Goal: Task Accomplishment & Management: Manage account settings

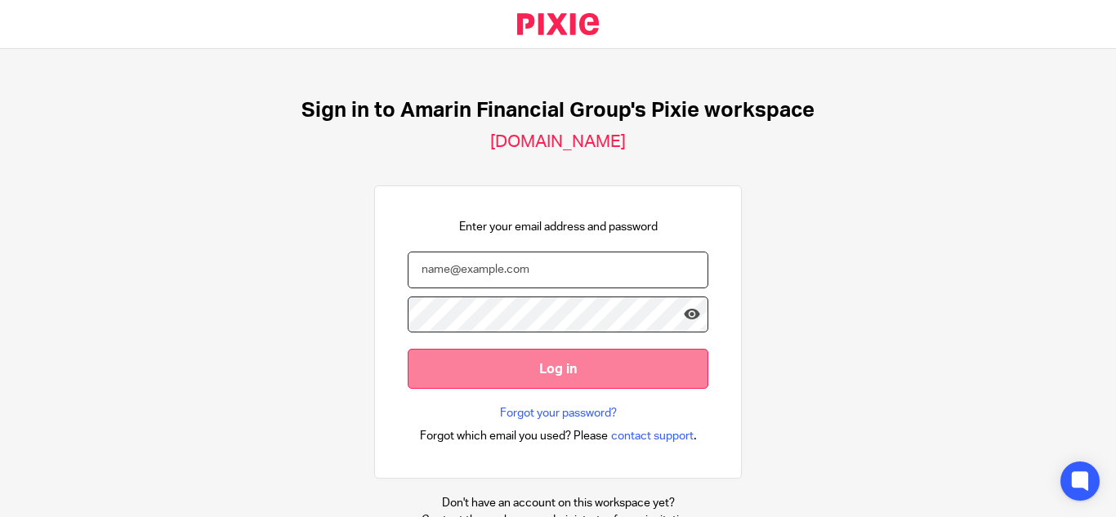
type input "benedict@nmicros.com"
click at [544, 380] on input "Log in" at bounding box center [558, 369] width 301 height 40
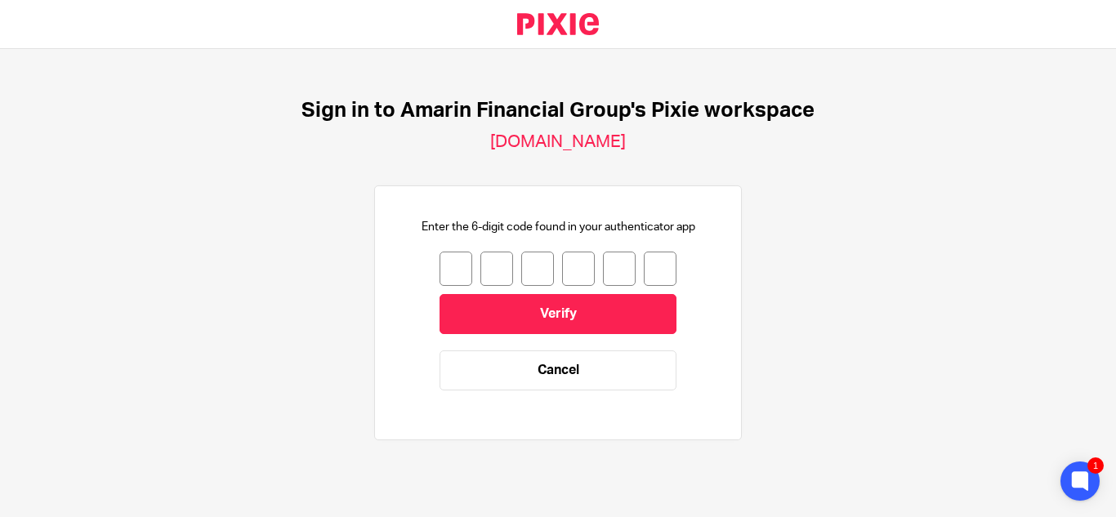
click at [440, 270] on input "number" at bounding box center [456, 269] width 33 height 34
type input "9"
type input "0"
type input "7"
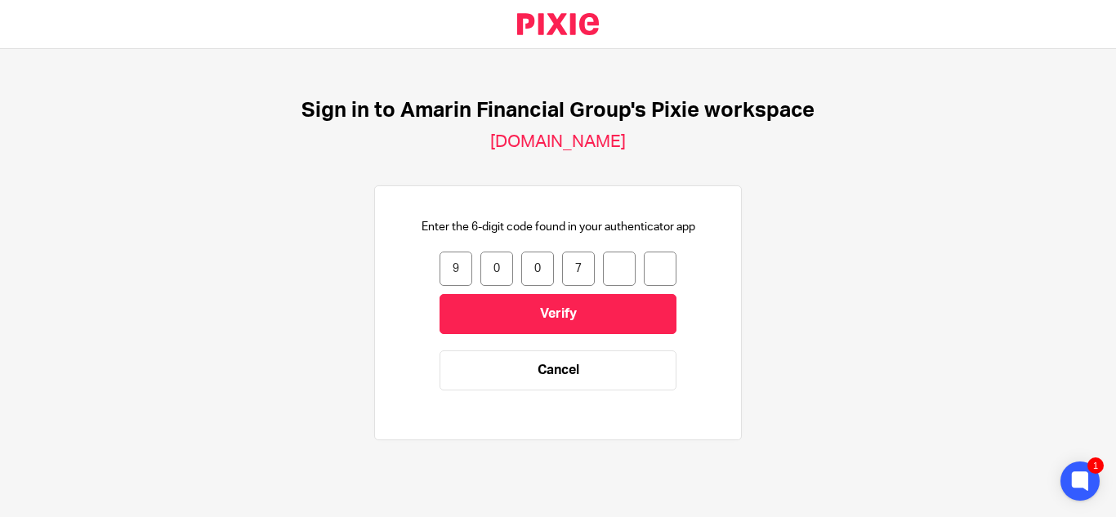
type input "9"
type input "3"
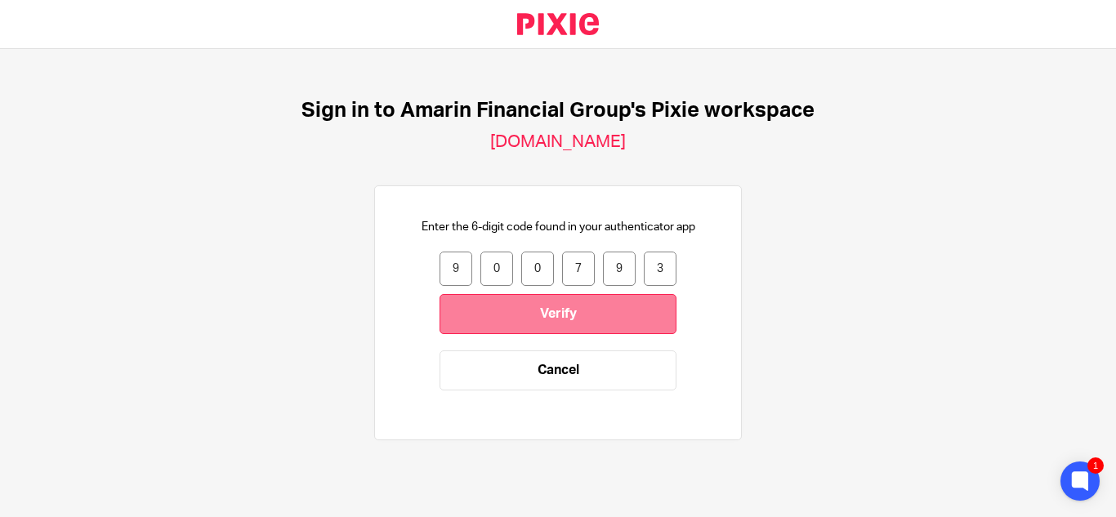
click at [579, 310] on input "Verify" at bounding box center [558, 314] width 237 height 40
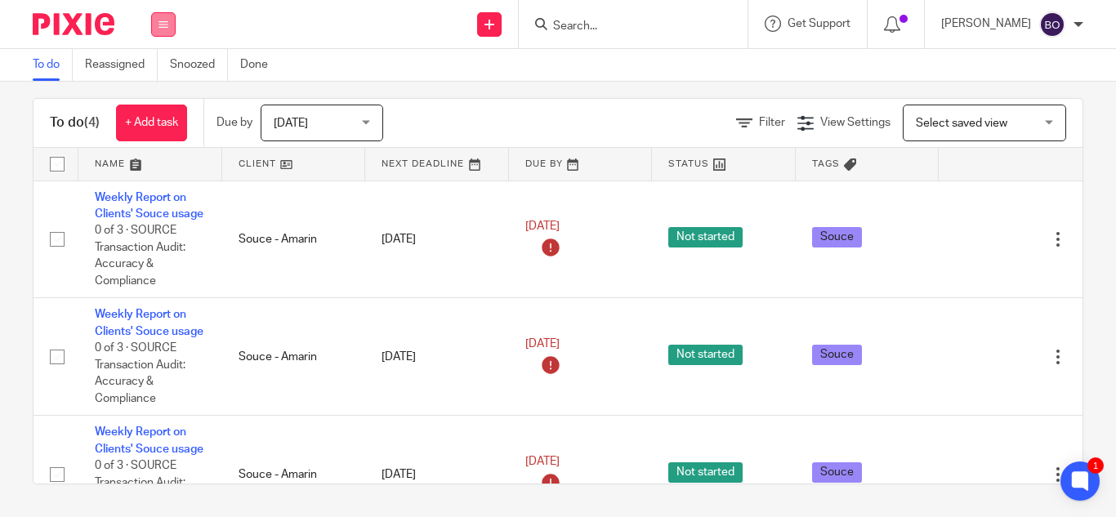
click at [168, 29] on button at bounding box center [163, 24] width 25 height 25
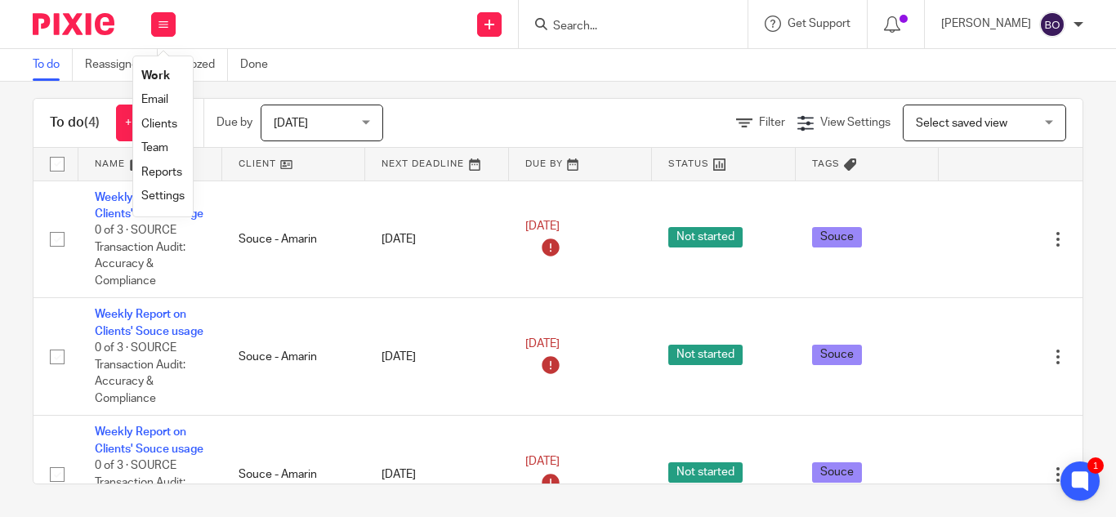
click at [163, 145] on link "Team" at bounding box center [154, 147] width 27 height 11
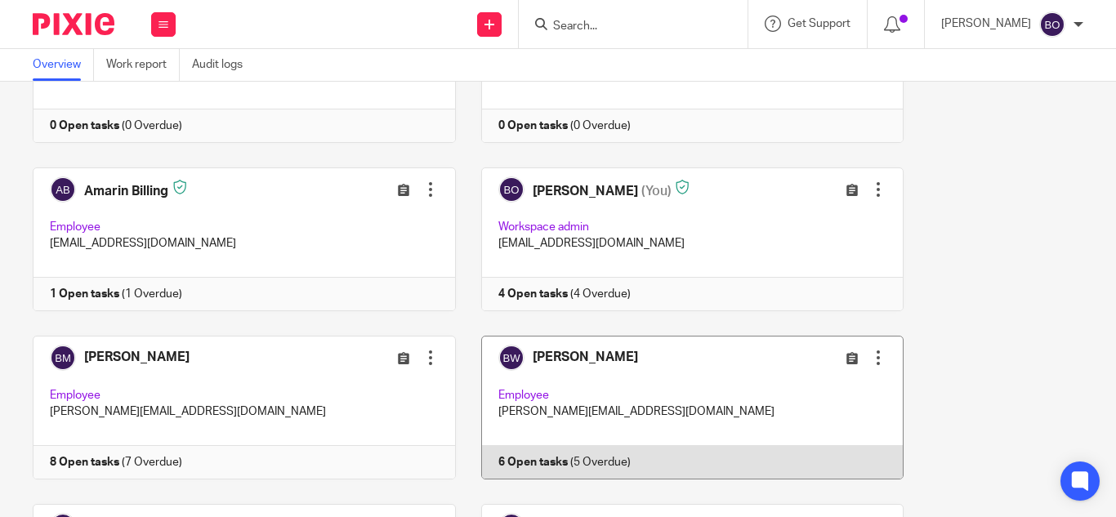
scroll to position [245, 0]
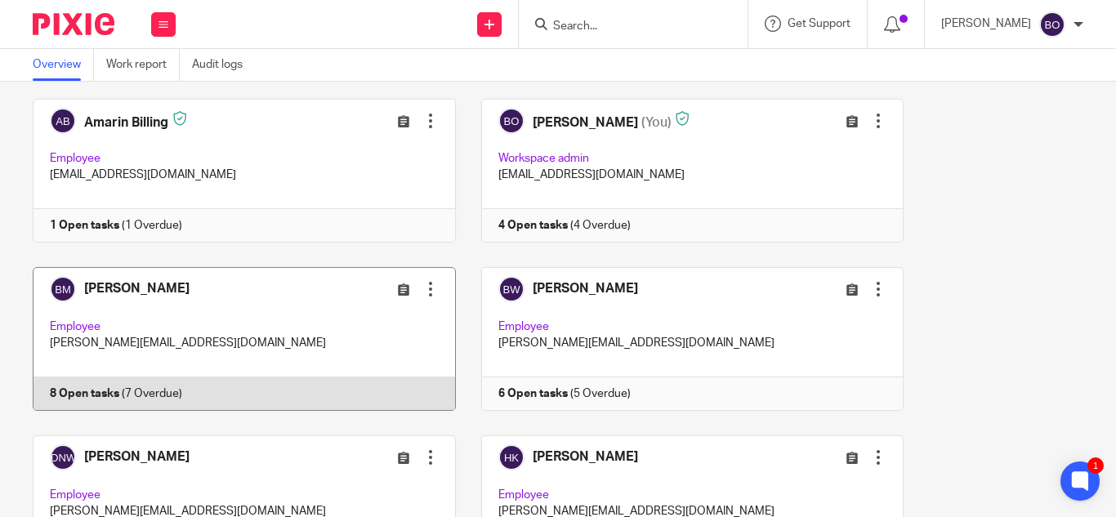
click at [160, 303] on link at bounding box center [231, 339] width 449 height 144
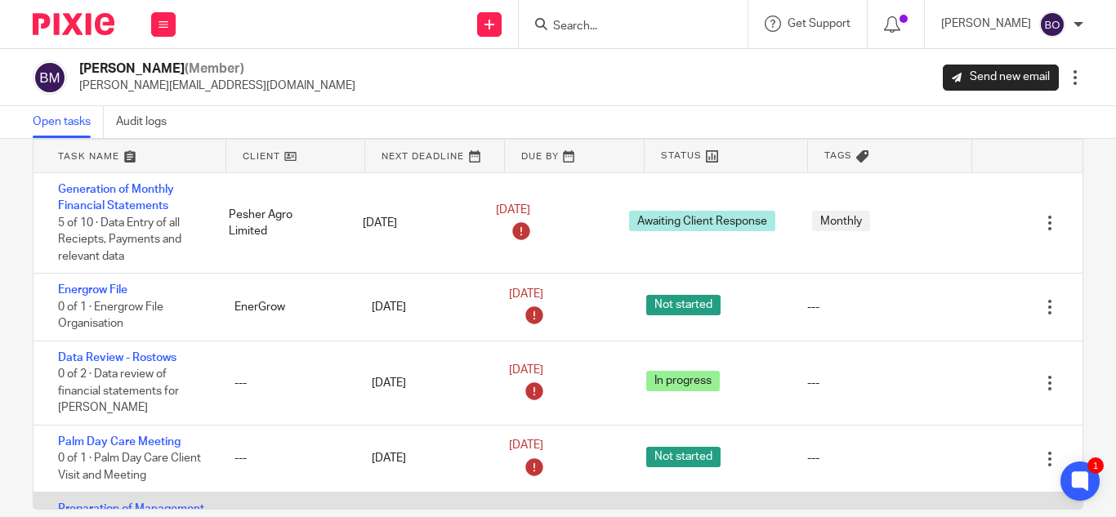
scroll to position [82, 0]
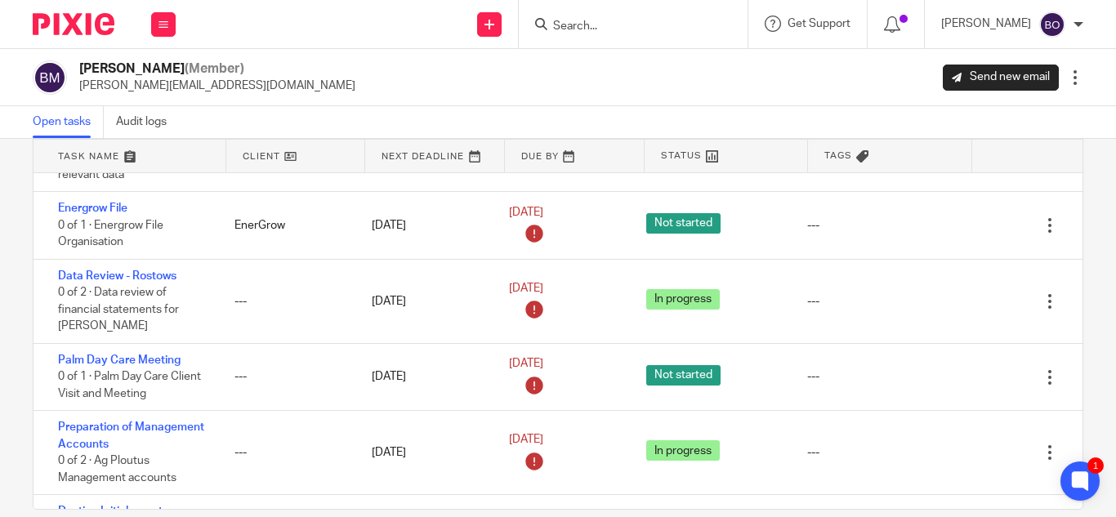
click at [563, 161] on link at bounding box center [575, 156] width 140 height 33
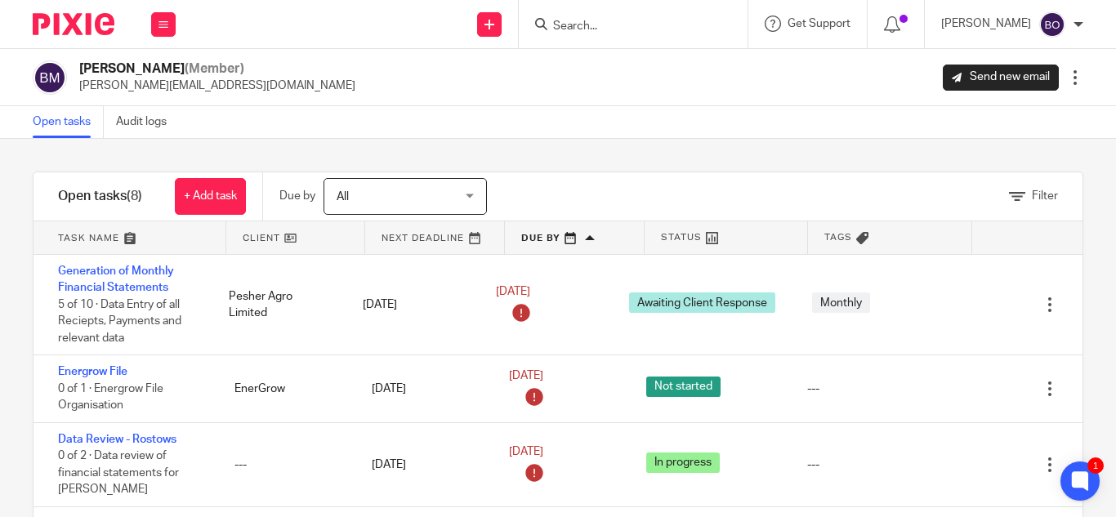
click at [584, 238] on link at bounding box center [575, 237] width 140 height 33
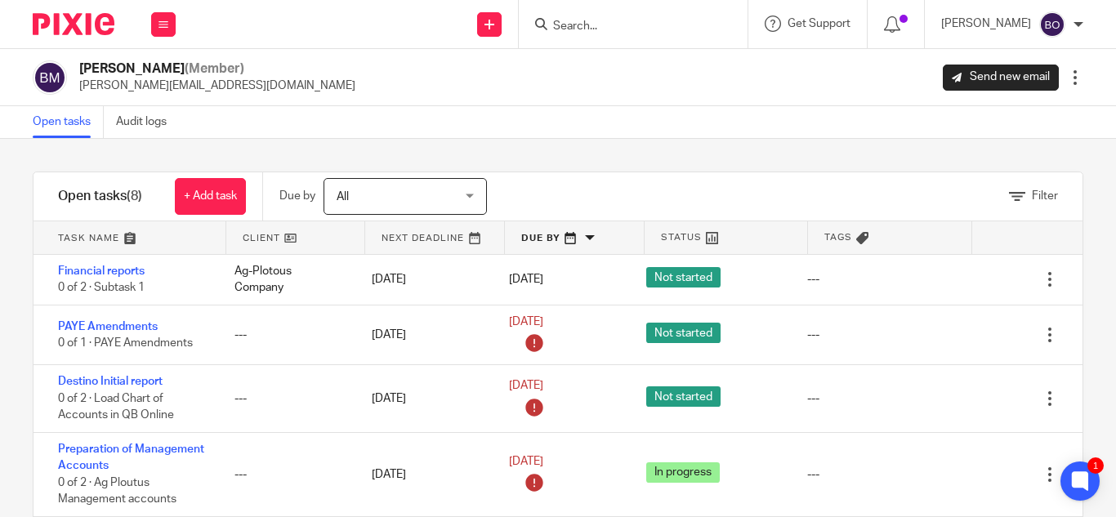
click at [466, 240] on link at bounding box center [435, 237] width 140 height 33
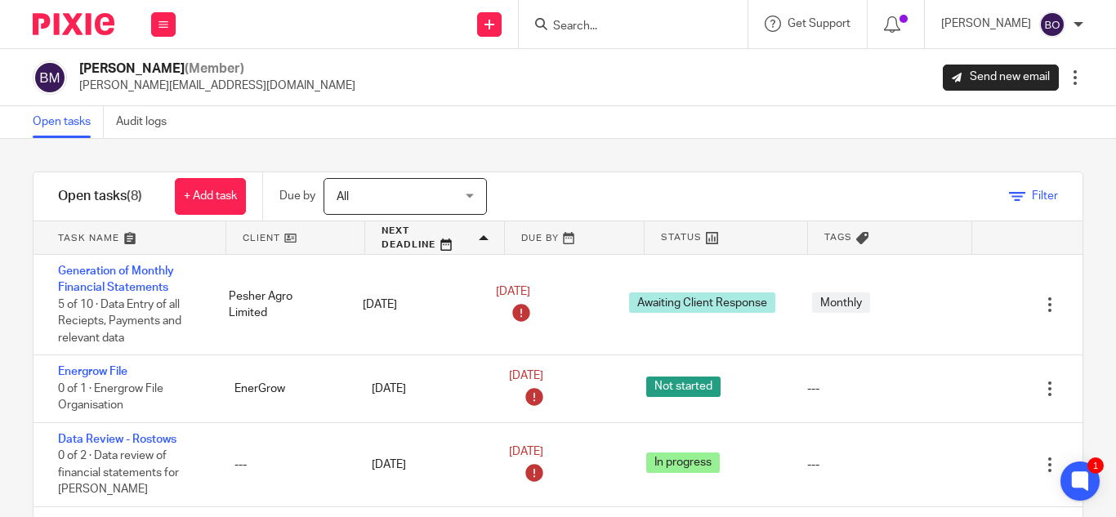
click at [1032, 194] on span "Filter" at bounding box center [1045, 195] width 26 height 11
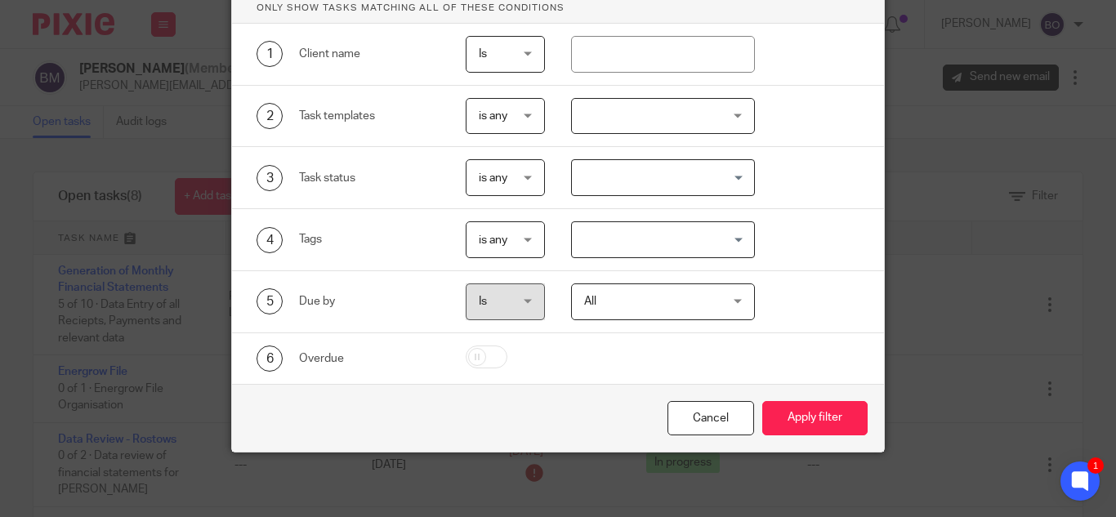
scroll to position [126, 0]
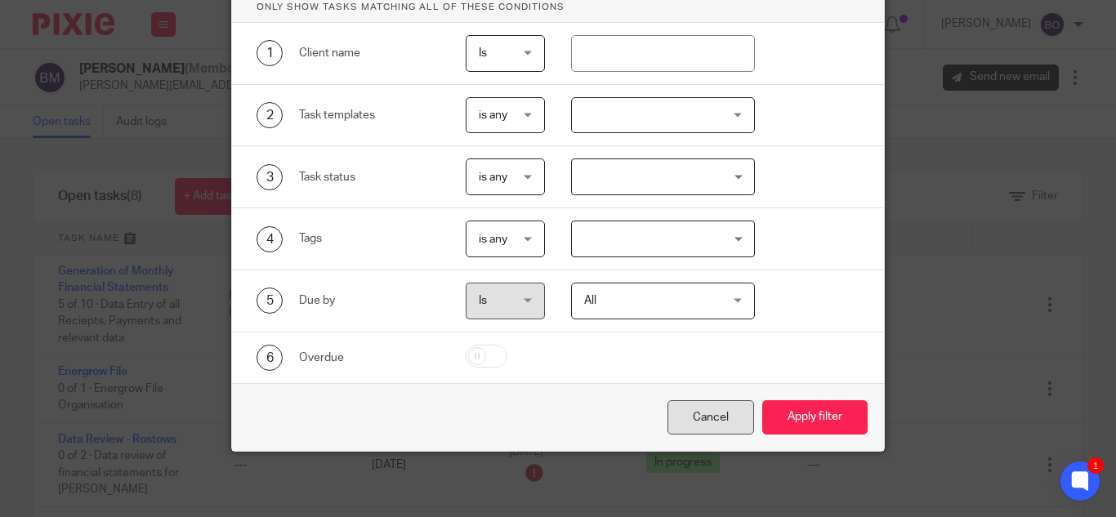
click at [727, 425] on div "Cancel" at bounding box center [711, 417] width 87 height 35
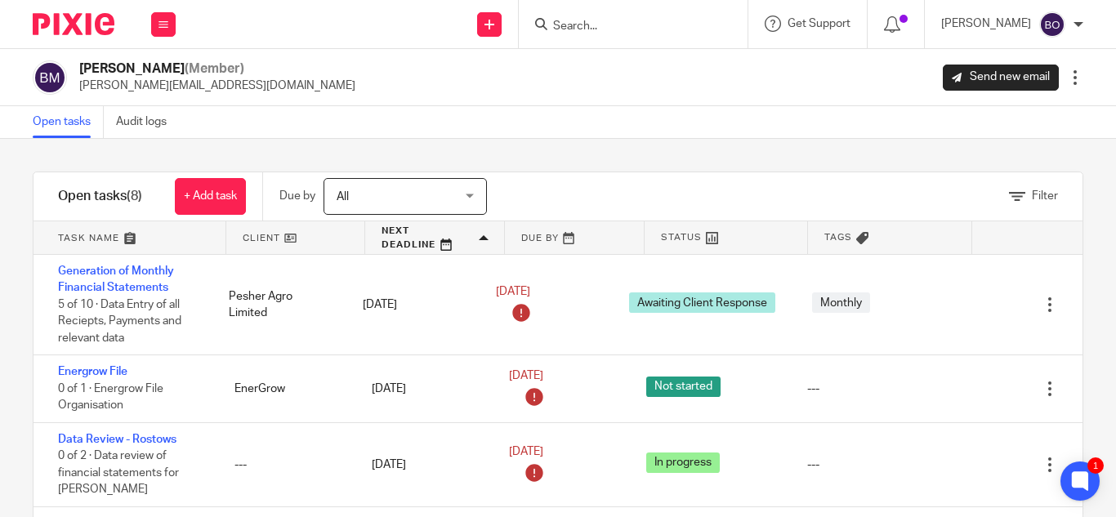
click at [475, 198] on div "All All" at bounding box center [405, 196] width 163 height 37
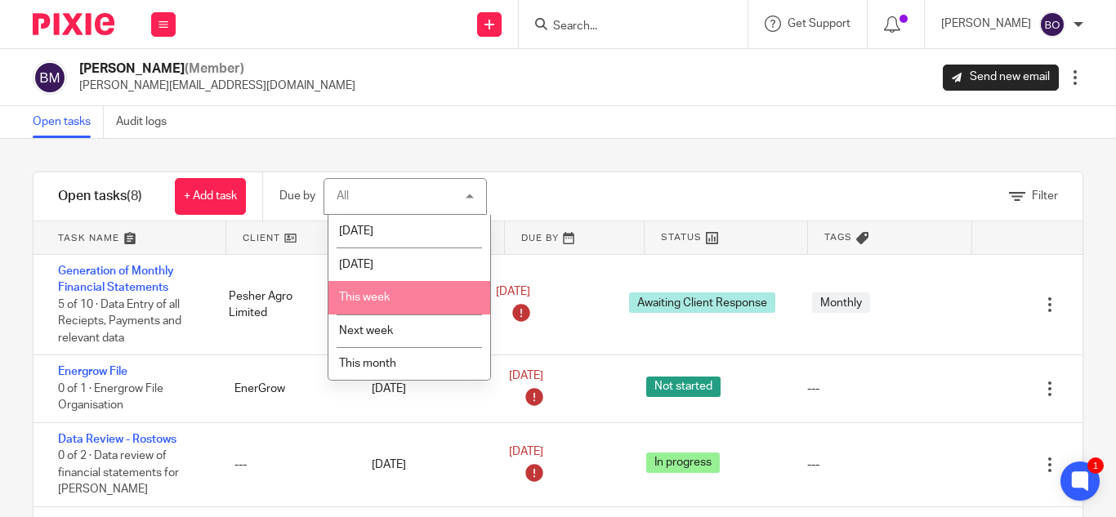
click at [382, 297] on span "This week" at bounding box center [364, 297] width 51 height 11
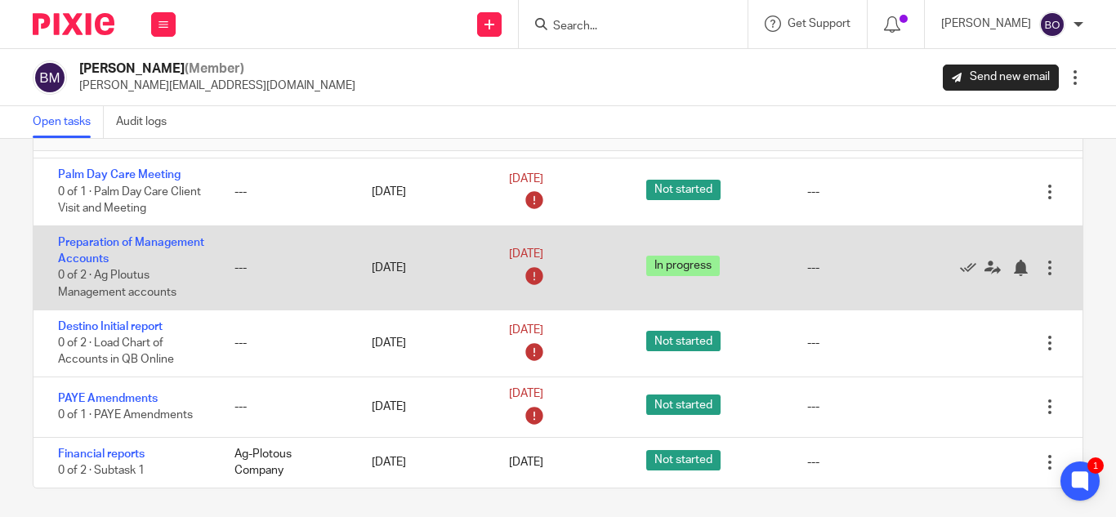
scroll to position [144, 0]
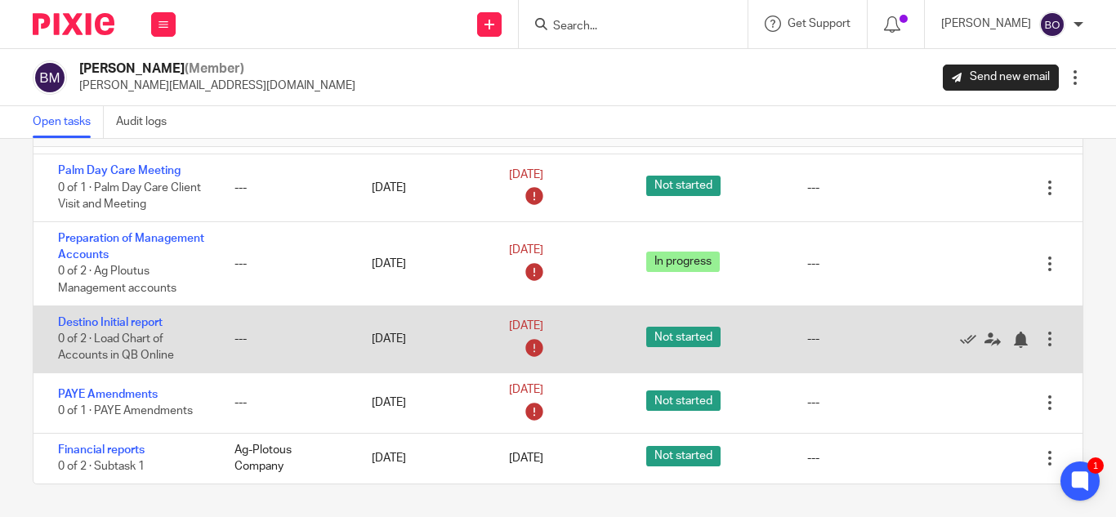
click at [1042, 342] on div at bounding box center [1050, 339] width 16 height 16
click at [226, 355] on div "---" at bounding box center [286, 339] width 137 height 33
click at [807, 338] on div "---" at bounding box center [813, 339] width 12 height 16
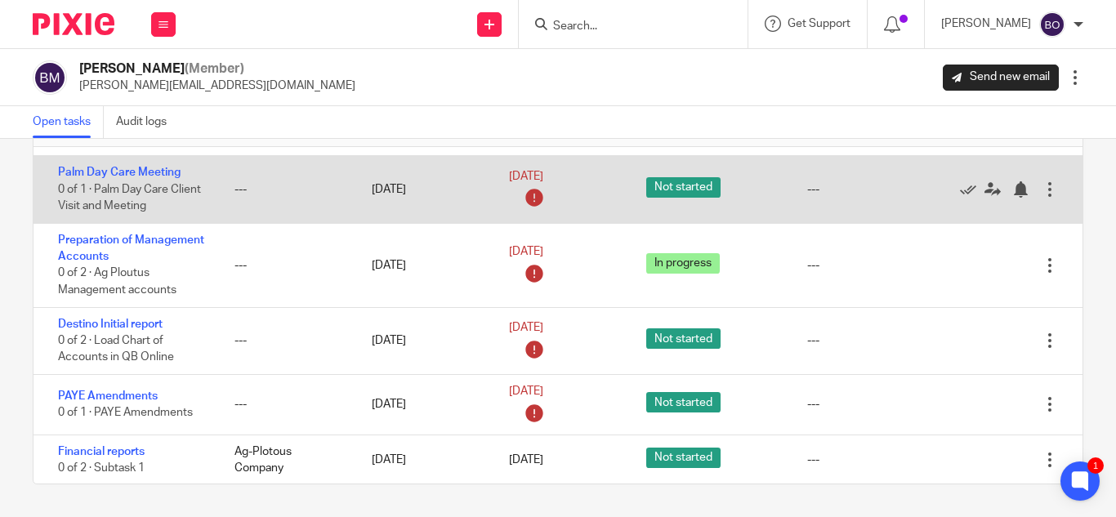
scroll to position [245, 0]
